Goal: Go to known website: Access a specific website the user already knows

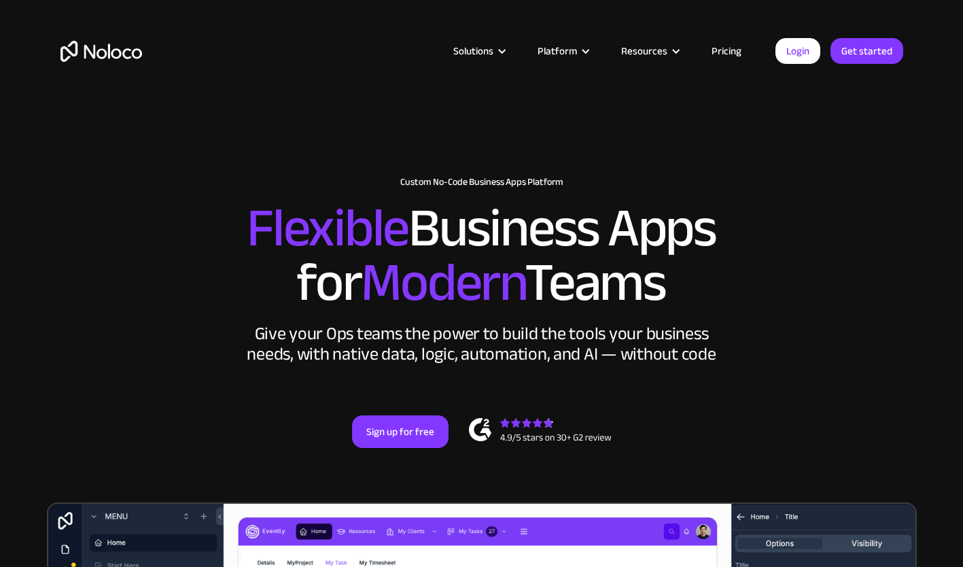
click at [794, 43] on link "Login" at bounding box center [797, 51] width 45 height 26
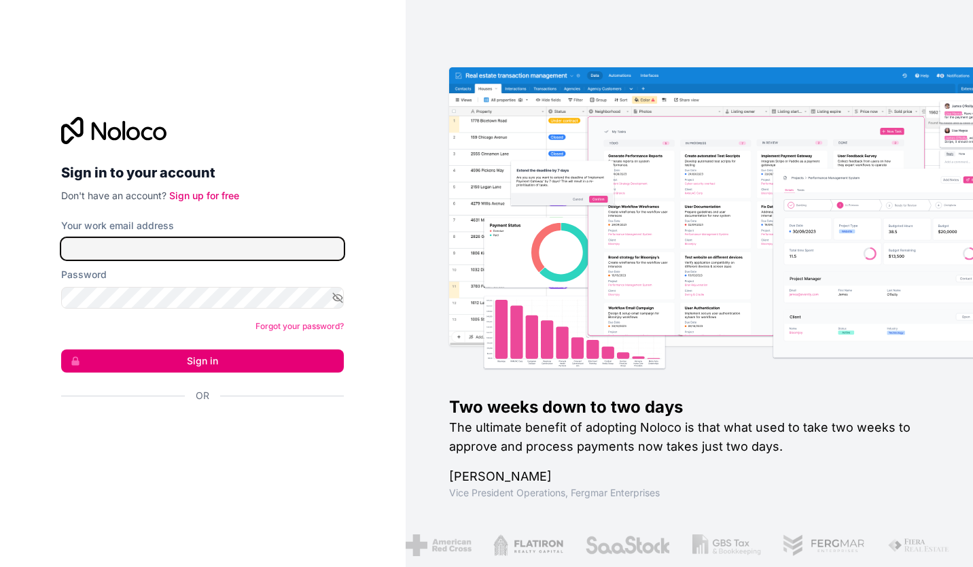
click at [215, 257] on input "Your work email address" at bounding box center [202, 249] width 283 height 22
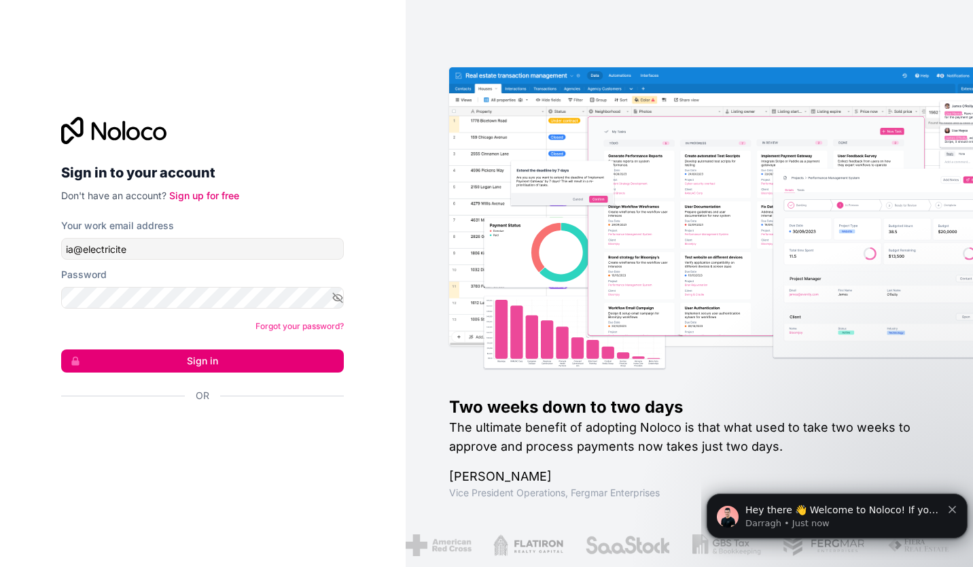
click at [900, 519] on p "Darragh • Just now" at bounding box center [843, 523] width 196 height 12
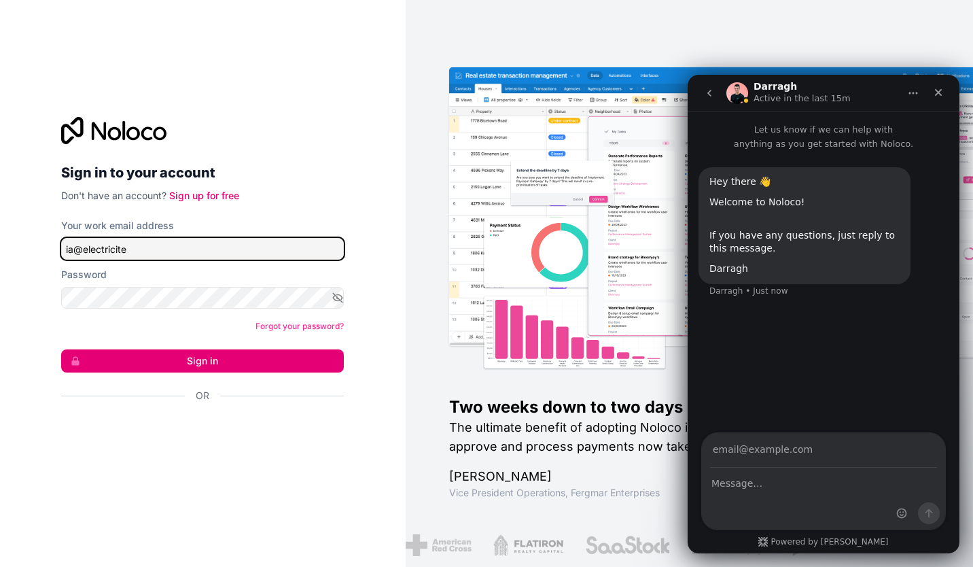
click at [173, 245] on input "ia@electricite" at bounding box center [202, 249] width 283 height 22
type input "[EMAIL_ADDRESS][DOMAIN_NAME]"
click at [333, 298] on icon "button" at bounding box center [338, 298] width 12 height 12
click at [275, 359] on button "Sign in" at bounding box center [202, 360] width 283 height 23
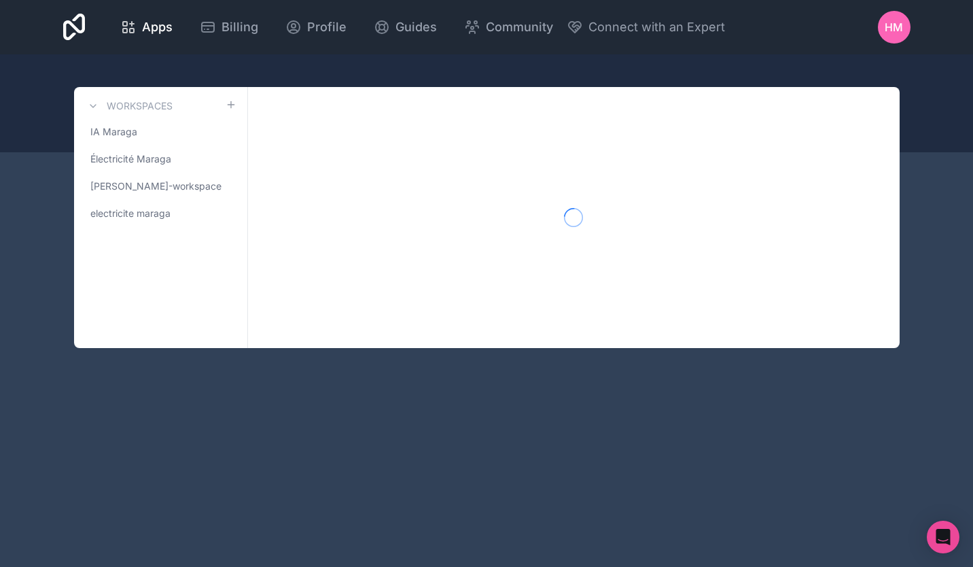
click at [100, 134] on span "IA Maraga" at bounding box center [113, 132] width 47 height 14
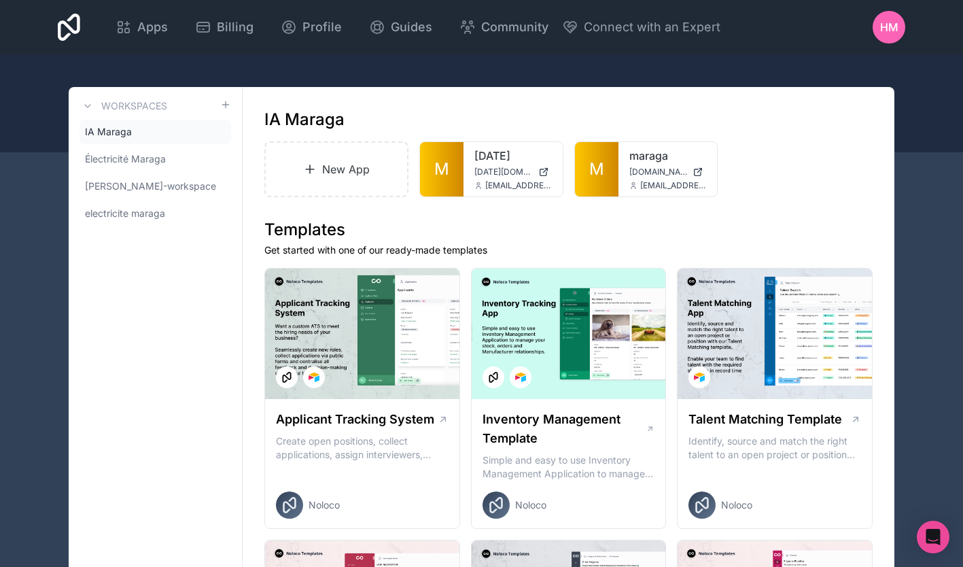
click at [601, 178] on span "M" at bounding box center [596, 169] width 15 height 22
